Goal: Task Accomplishment & Management: Manage account settings

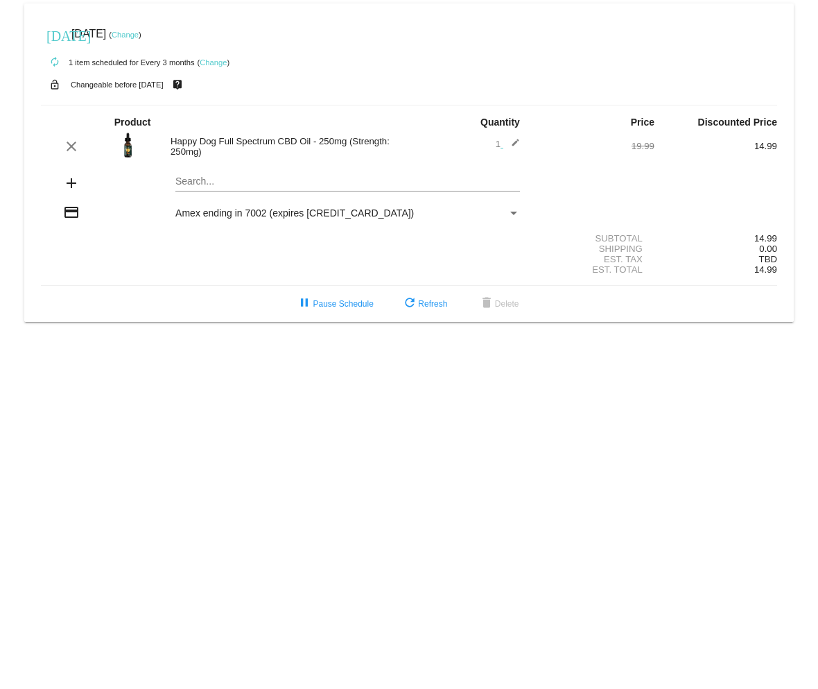
click at [208, 64] on link "Change" at bounding box center [213, 62] width 27 height 8
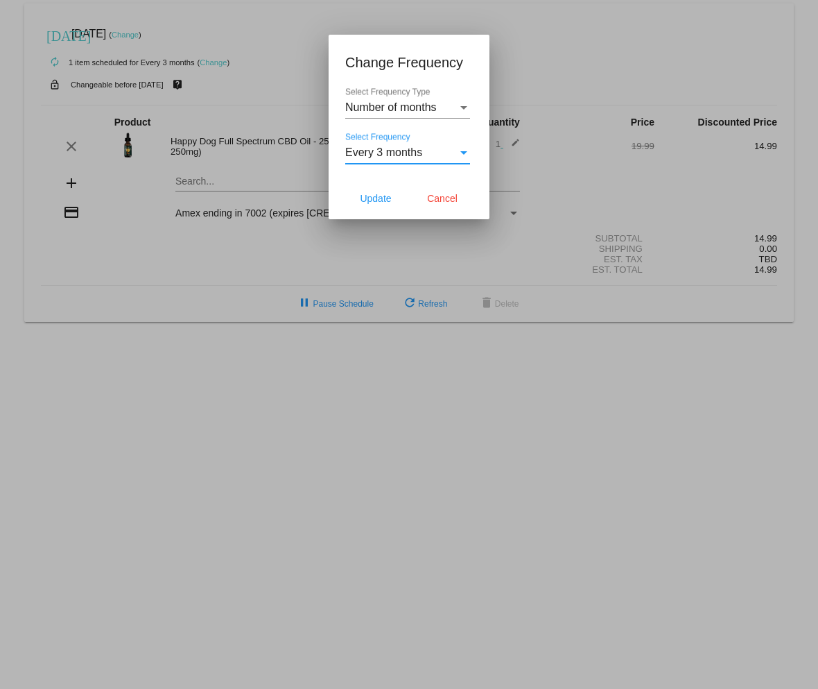
click at [406, 153] on span "Every 3 months" at bounding box center [383, 152] width 77 height 12
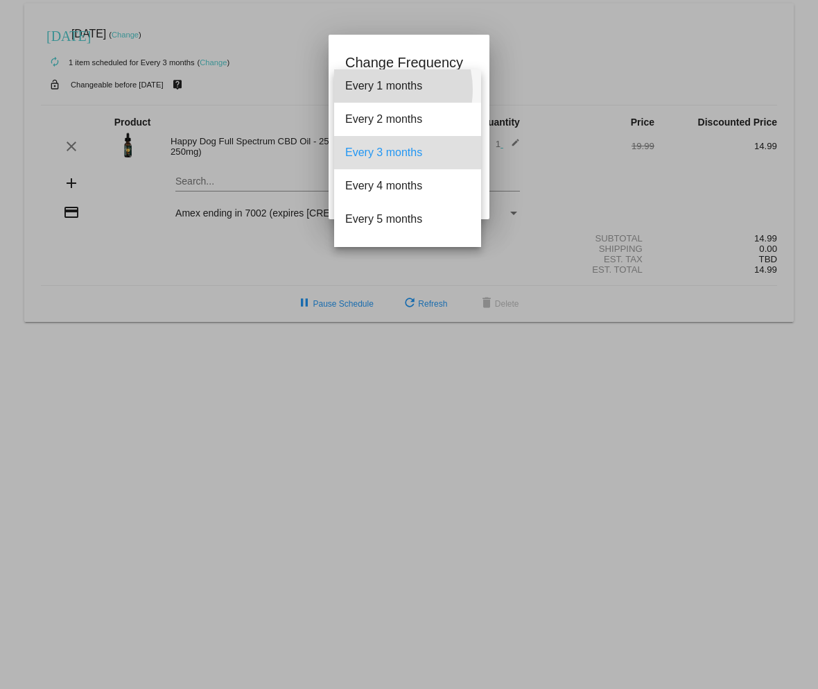
click at [379, 89] on span "Every 1 months" at bounding box center [407, 85] width 125 height 33
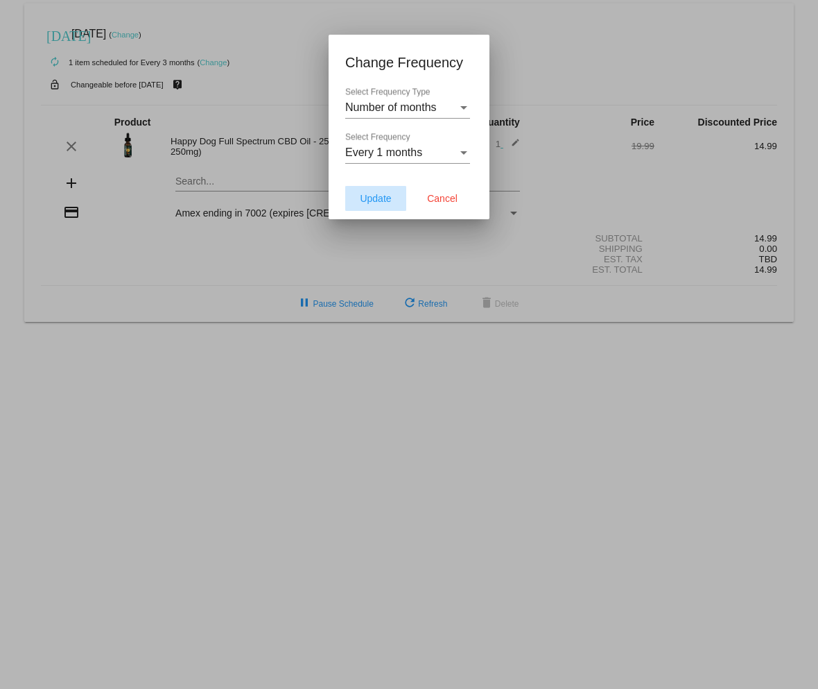
click at [376, 197] on span "Update" at bounding box center [375, 198] width 31 height 11
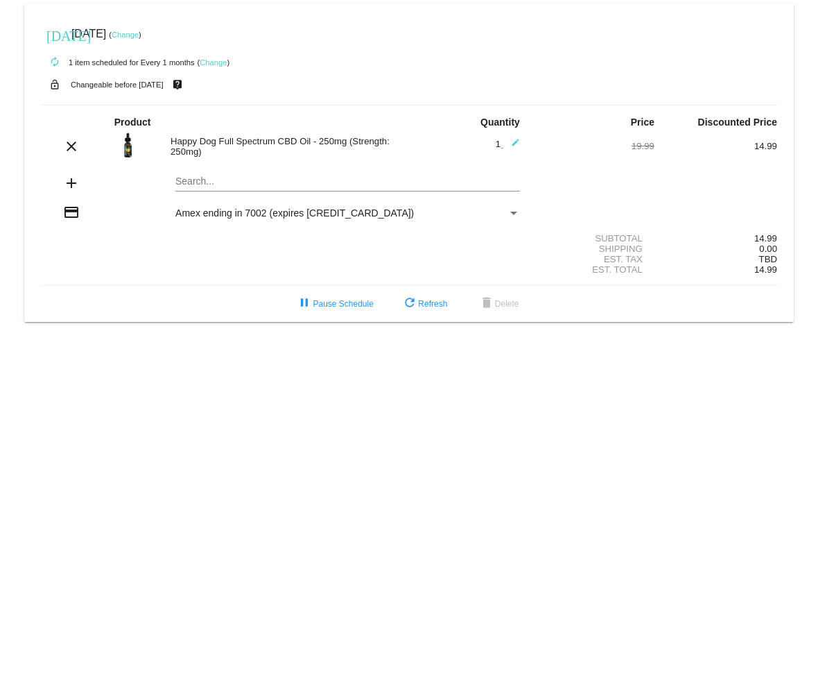
click at [201, 59] on link "Change" at bounding box center [213, 62] width 27 height 8
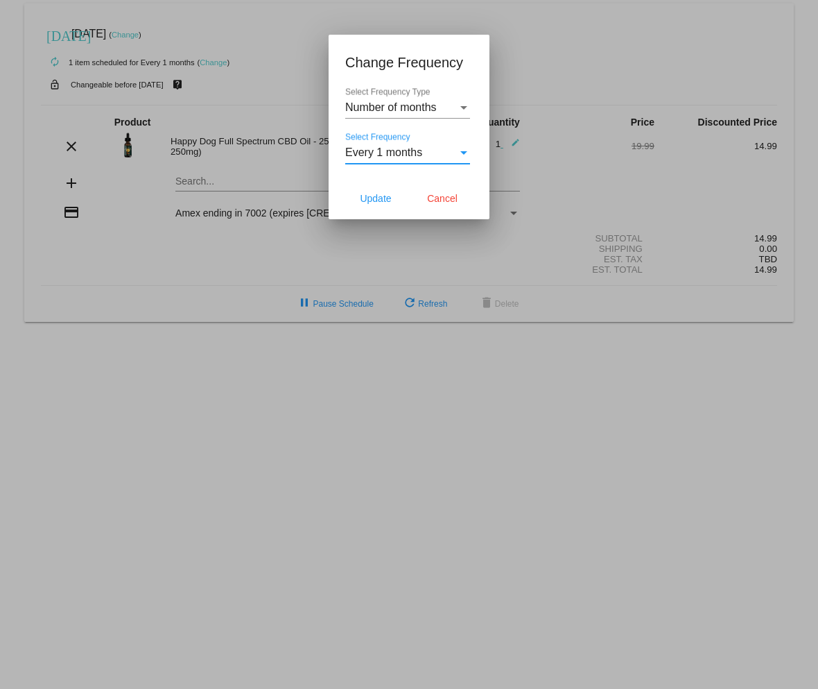
click at [378, 152] on span "Every 1 months" at bounding box center [383, 152] width 77 height 12
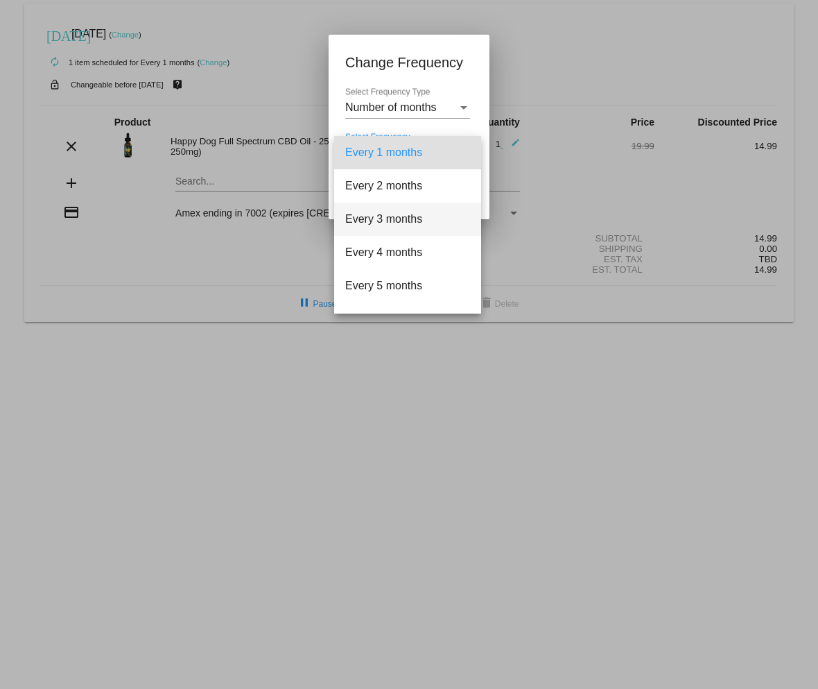
click at [400, 216] on span "Every 3 months" at bounding box center [407, 219] width 125 height 33
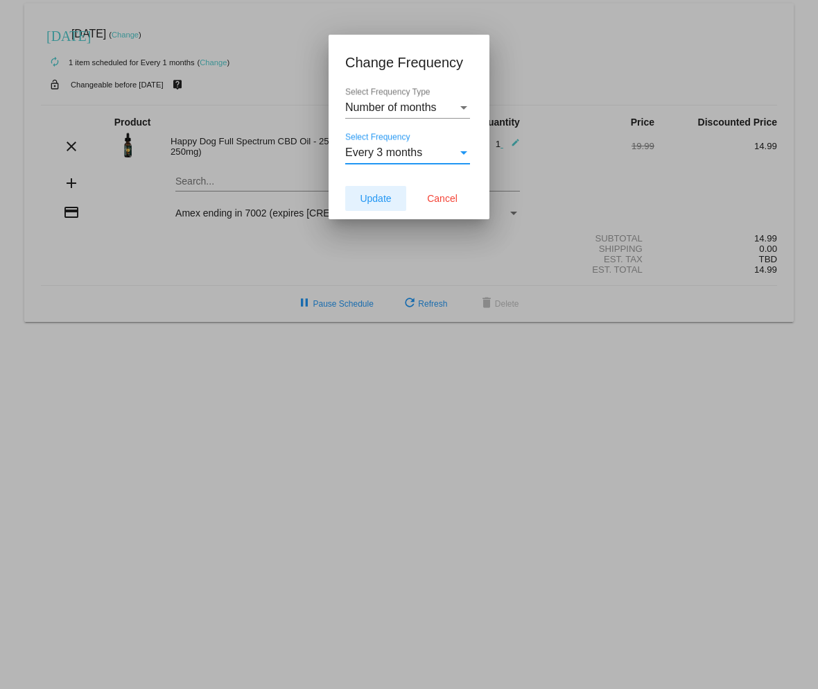
click at [372, 198] on span "Update" at bounding box center [375, 198] width 31 height 11
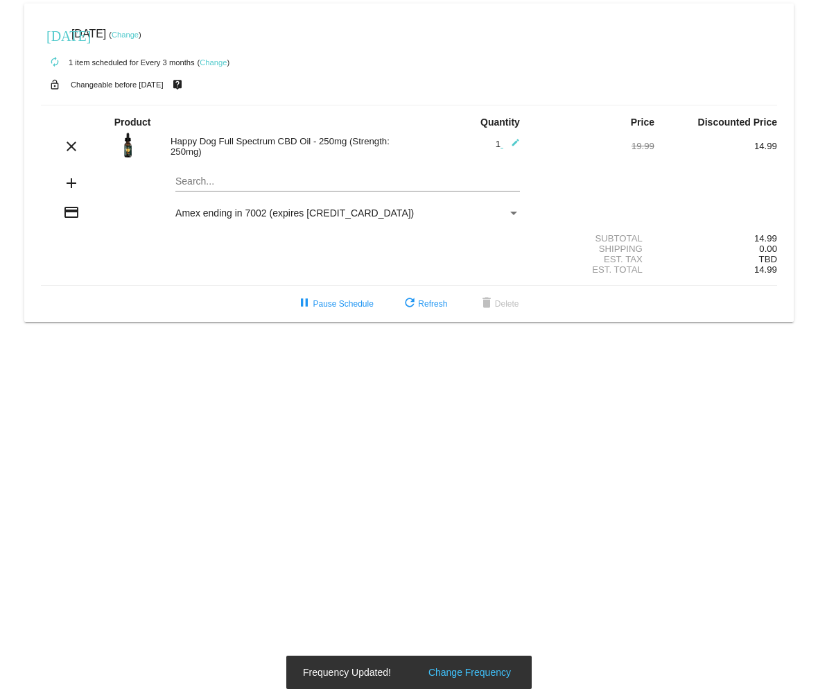
click at [139, 36] on link "Change" at bounding box center [125, 35] width 27 height 8
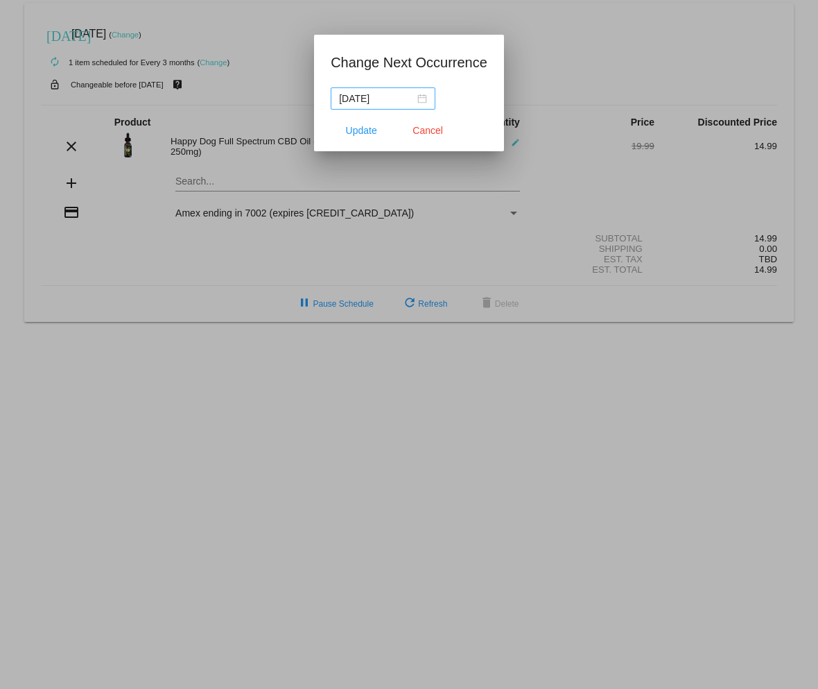
click at [427, 102] on div "[DATE]" at bounding box center [383, 98] width 88 height 15
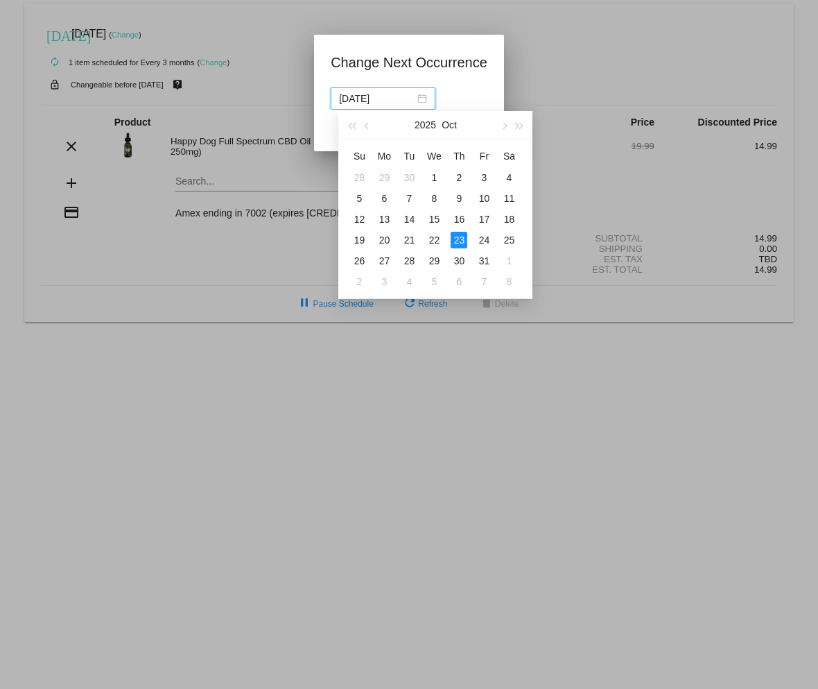
click at [384, 94] on input "[DATE]" at bounding box center [377, 98] width 76 height 15
click at [368, 125] on span "button" at bounding box center [367, 126] width 7 height 7
click at [365, 127] on button "button" at bounding box center [367, 125] width 15 height 28
click at [413, 240] on div "19" at bounding box center [409, 240] width 17 height 17
type input "[DATE]"
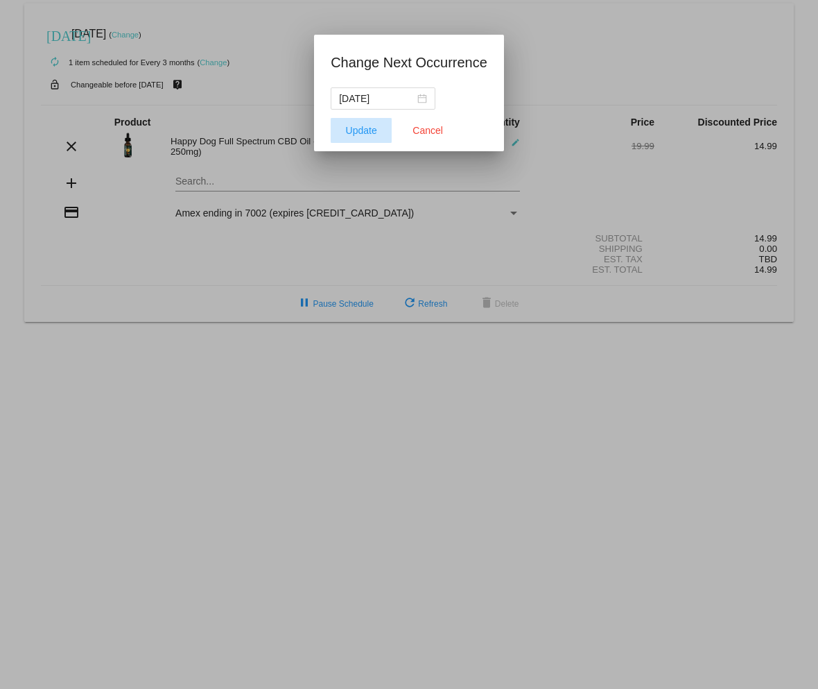
click at [371, 127] on span "Update" at bounding box center [361, 130] width 31 height 11
